Goal: Navigation & Orientation: Go to known website

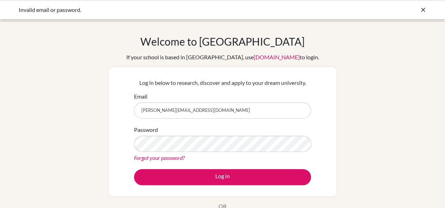
click at [433, 7] on div "Invalid email or password." at bounding box center [222, 9] width 445 height 19
click at [418, 7] on div "Invalid email or password." at bounding box center [223, 10] width 408 height 8
click at [425, 13] on icon at bounding box center [422, 9] width 7 height 7
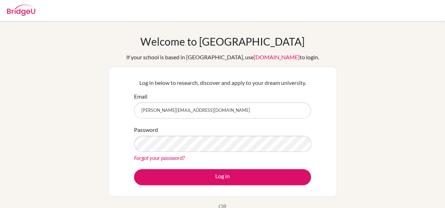
click at [30, 12] on img at bounding box center [21, 10] width 28 height 11
